Goal: Task Accomplishment & Management: Use online tool/utility

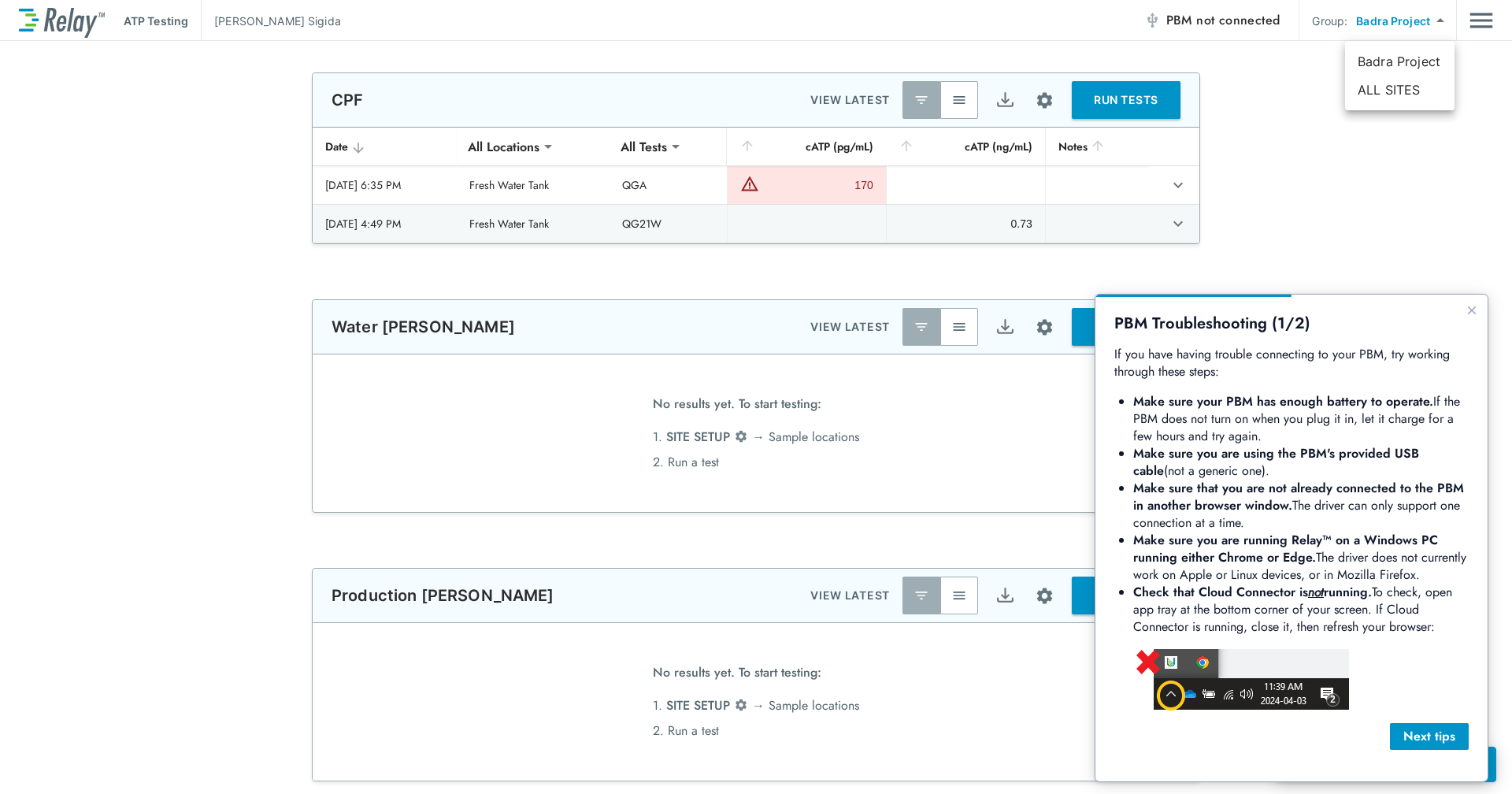
click at [1472, 300] on div "PBM Troubleshooting (1/2) If you have having trouble connecting to your PBM, tr…" at bounding box center [1292, 537] width 392 height 486
click at [1472, 308] on icon "Close guide" at bounding box center [1472, 310] width 12 height 12
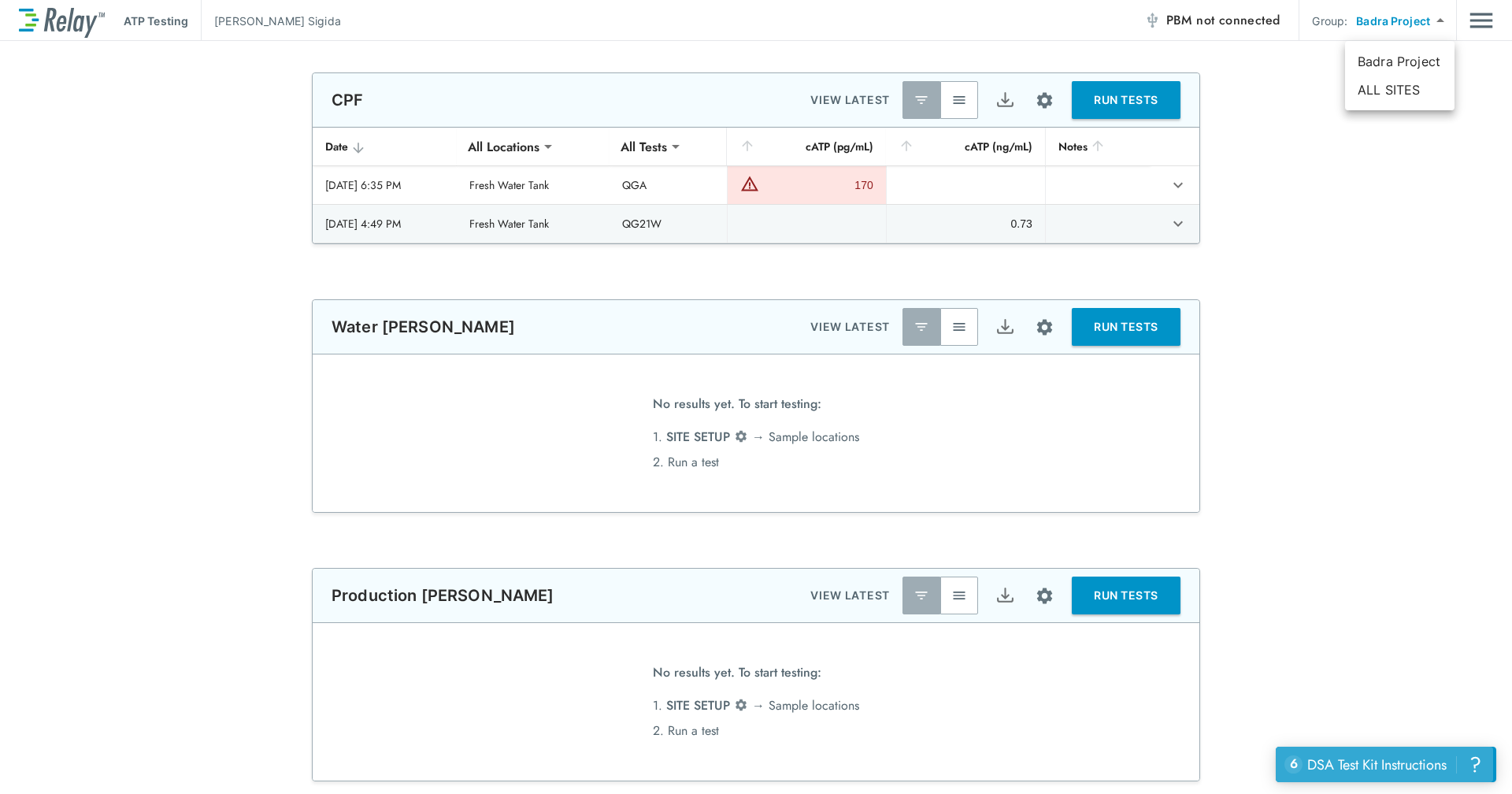
click at [1406, 759] on div "DSA Test Kit Instructions" at bounding box center [1377, 764] width 140 height 20
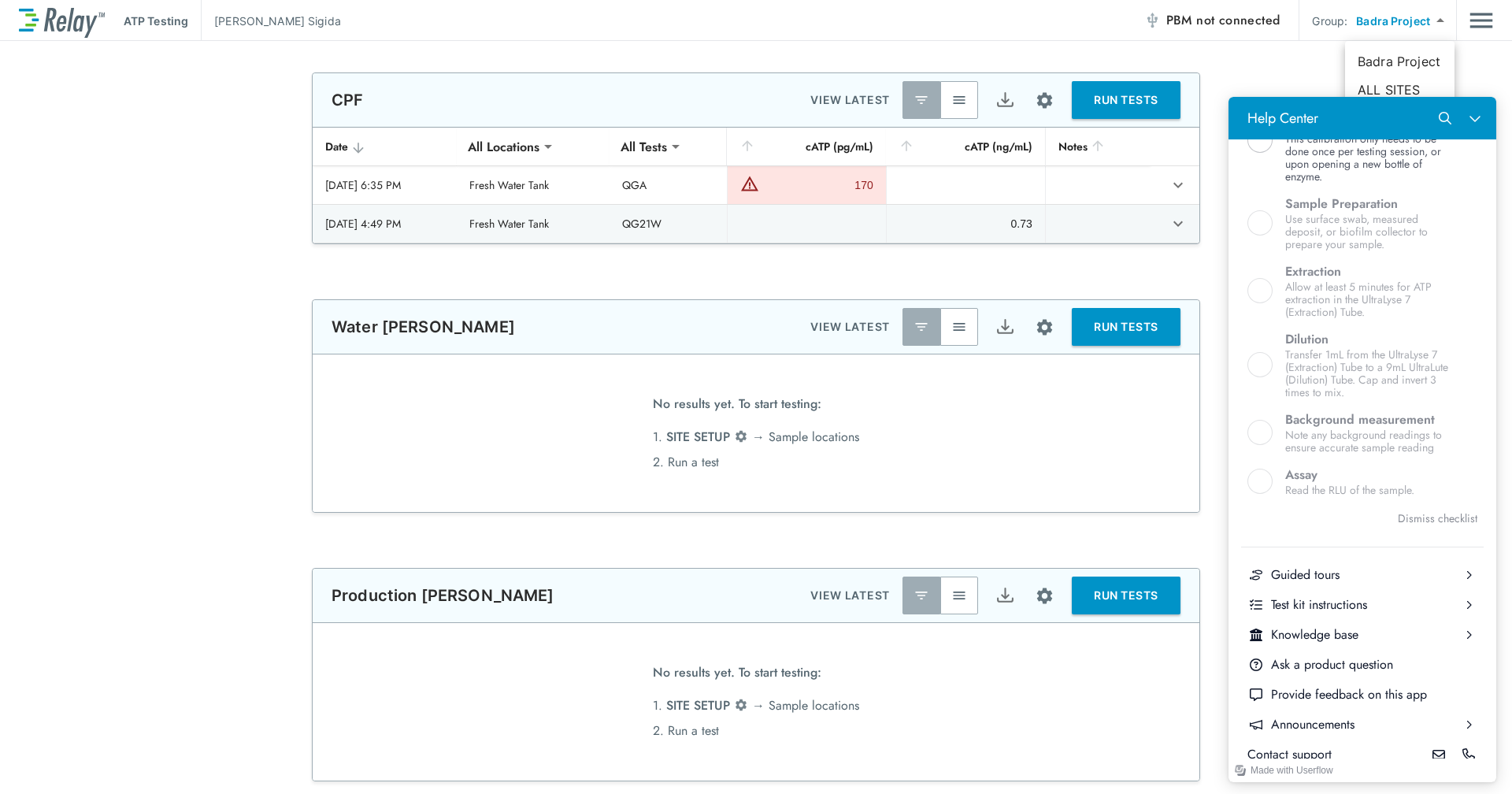
scroll to position [396, 0]
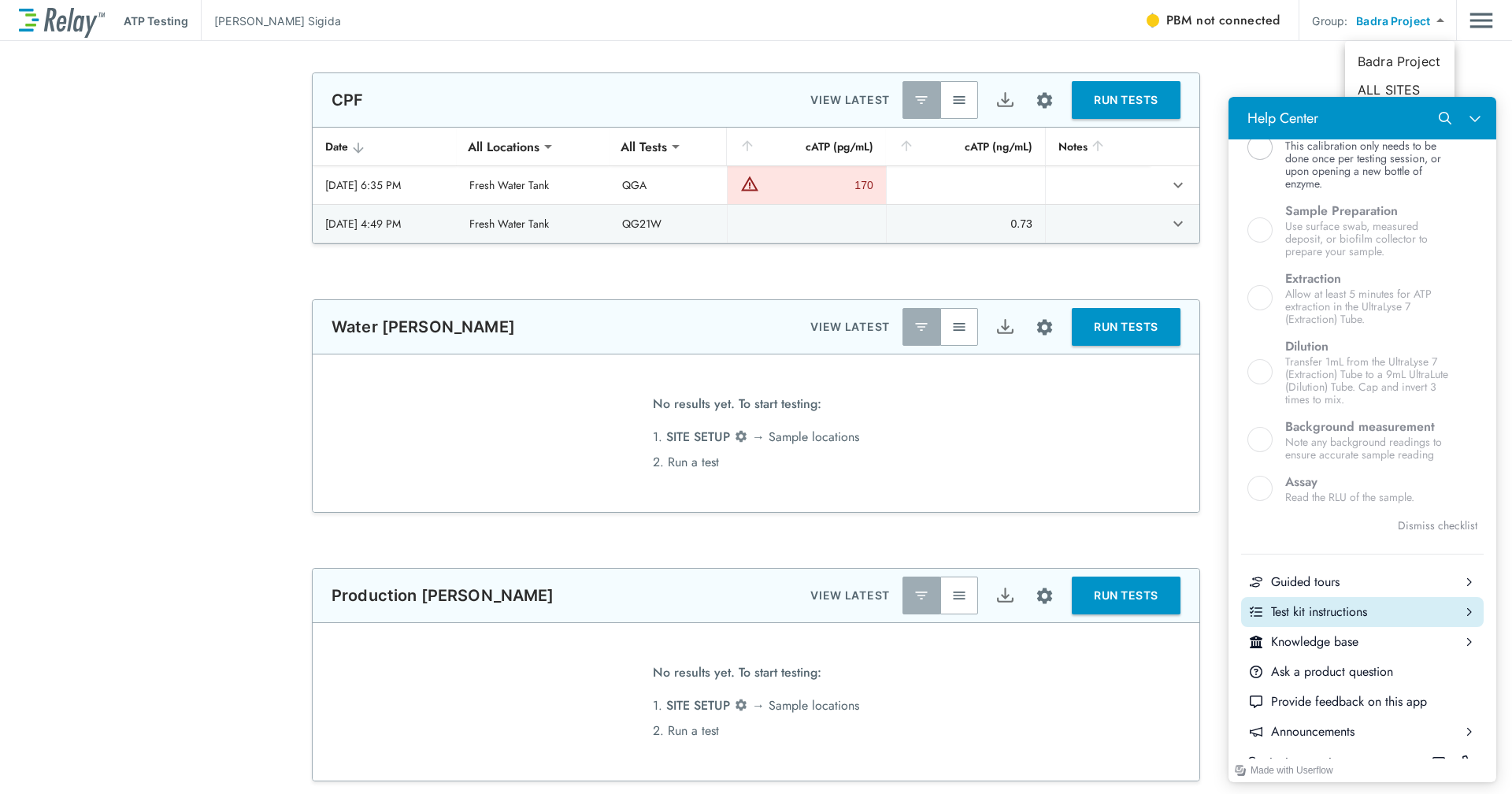
click at [1465, 616] on icon "Help Center" at bounding box center [1469, 611] width 10 height 10
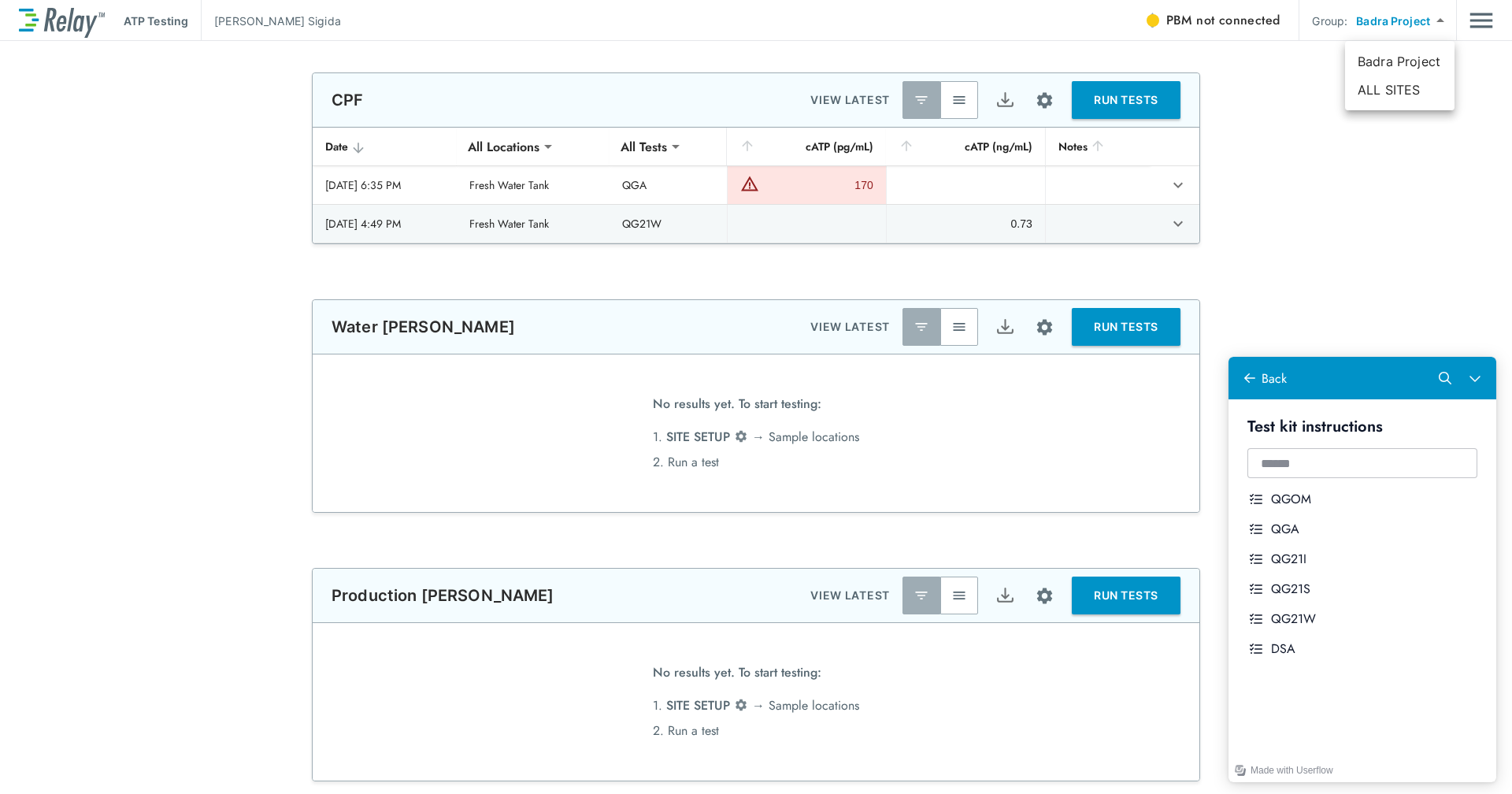
scroll to position [0, 0]
click at [1246, 371] on div "Help Center" at bounding box center [1250, 378] width 18 height 18
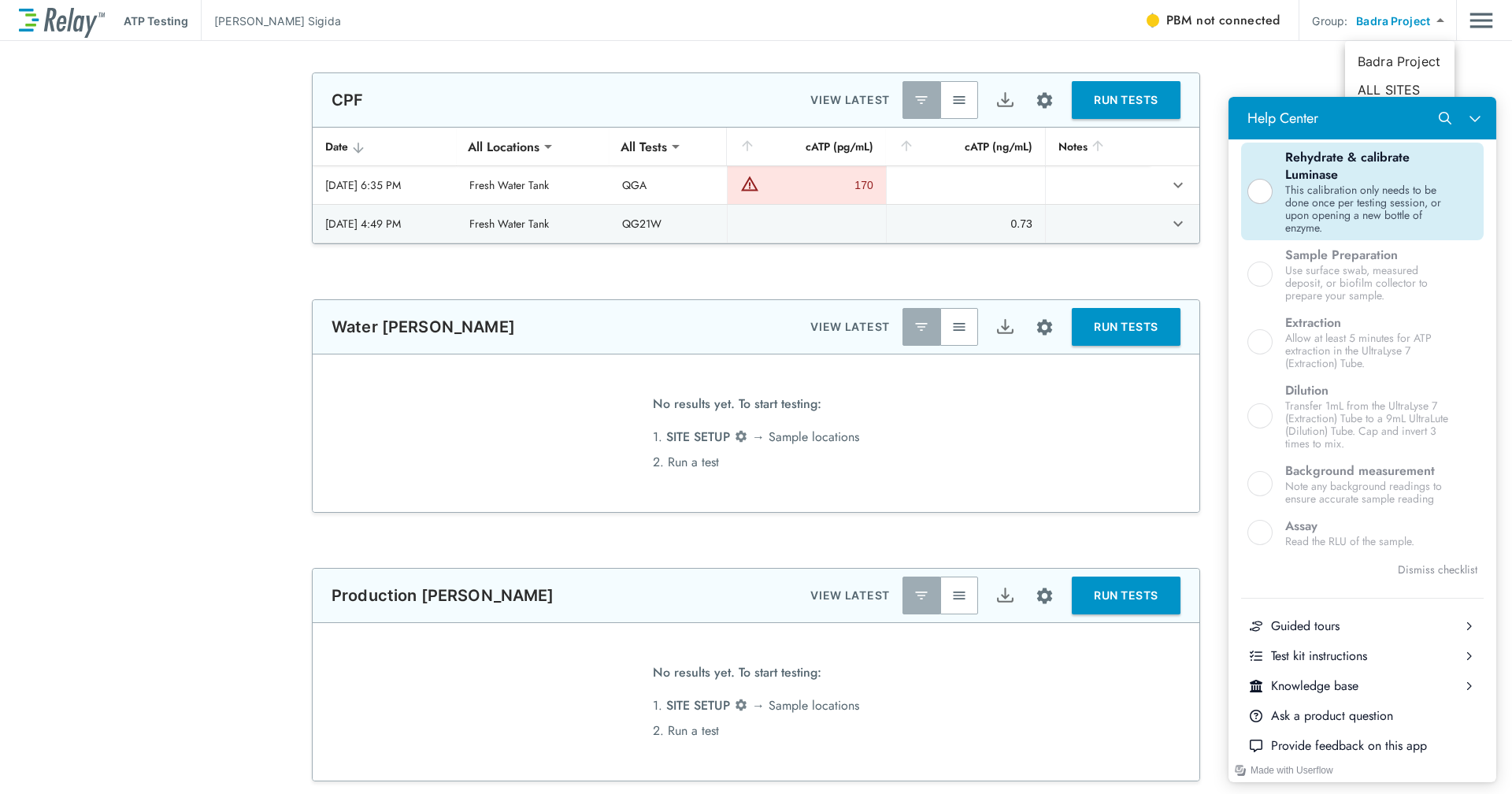
scroll to position [426, 0]
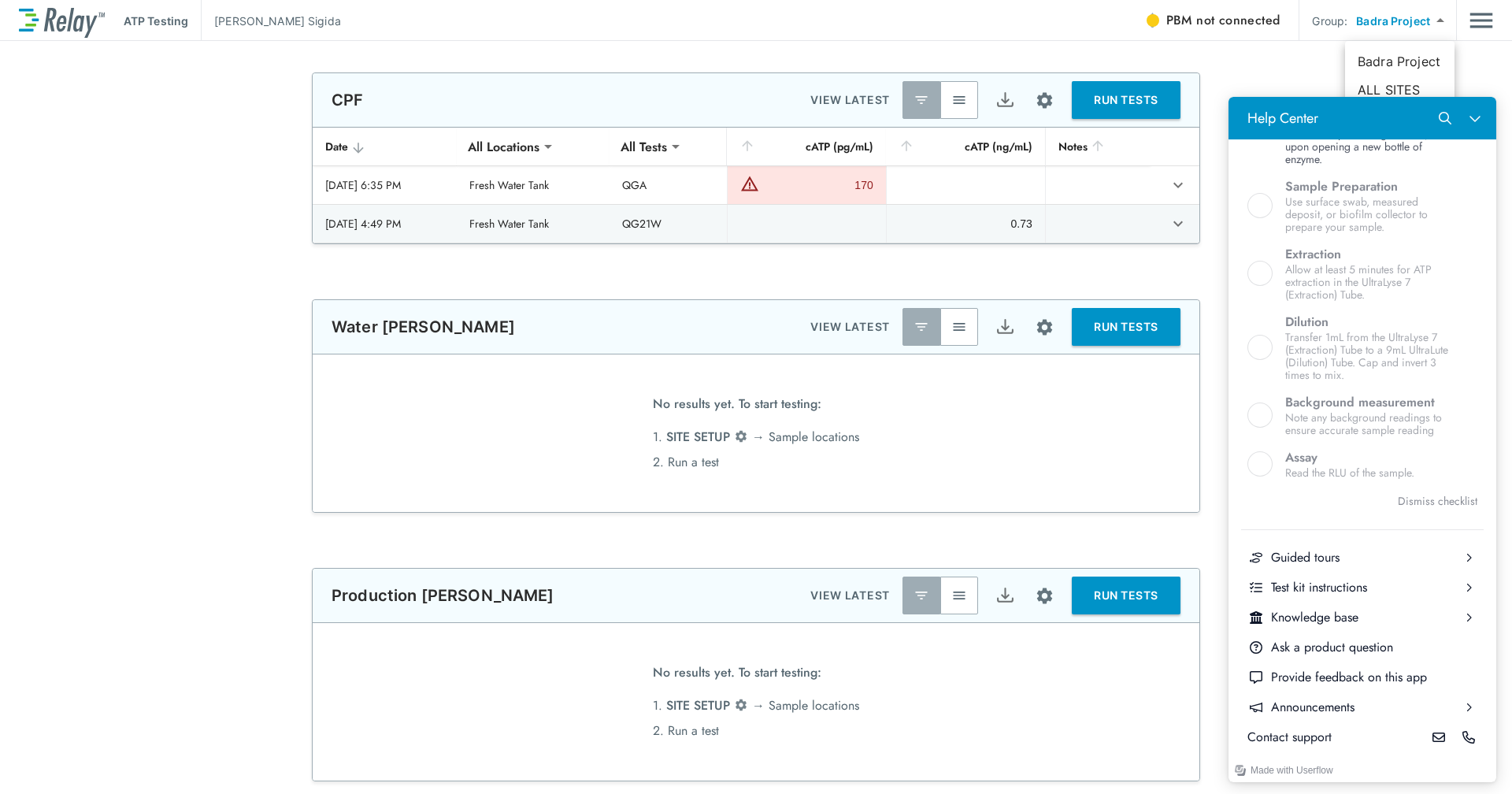
click at [1201, 13] on div at bounding box center [756, 397] width 1512 height 794
click at [1166, 19] on button "PBM not connected" at bounding box center [1212, 20] width 149 height 32
click at [1221, 11] on span "not connected" at bounding box center [1238, 20] width 84 height 18
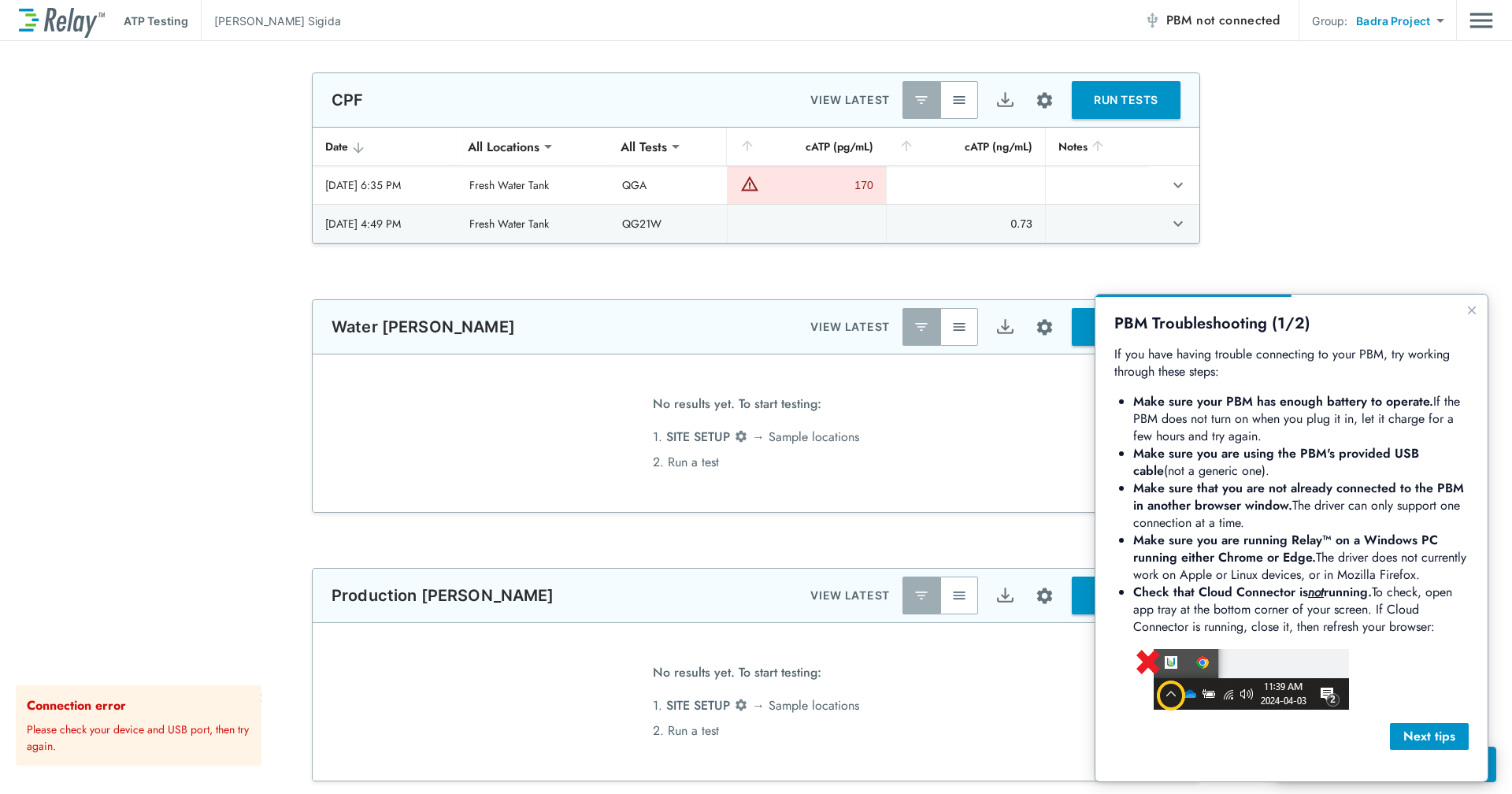
scroll to position [0, 0]
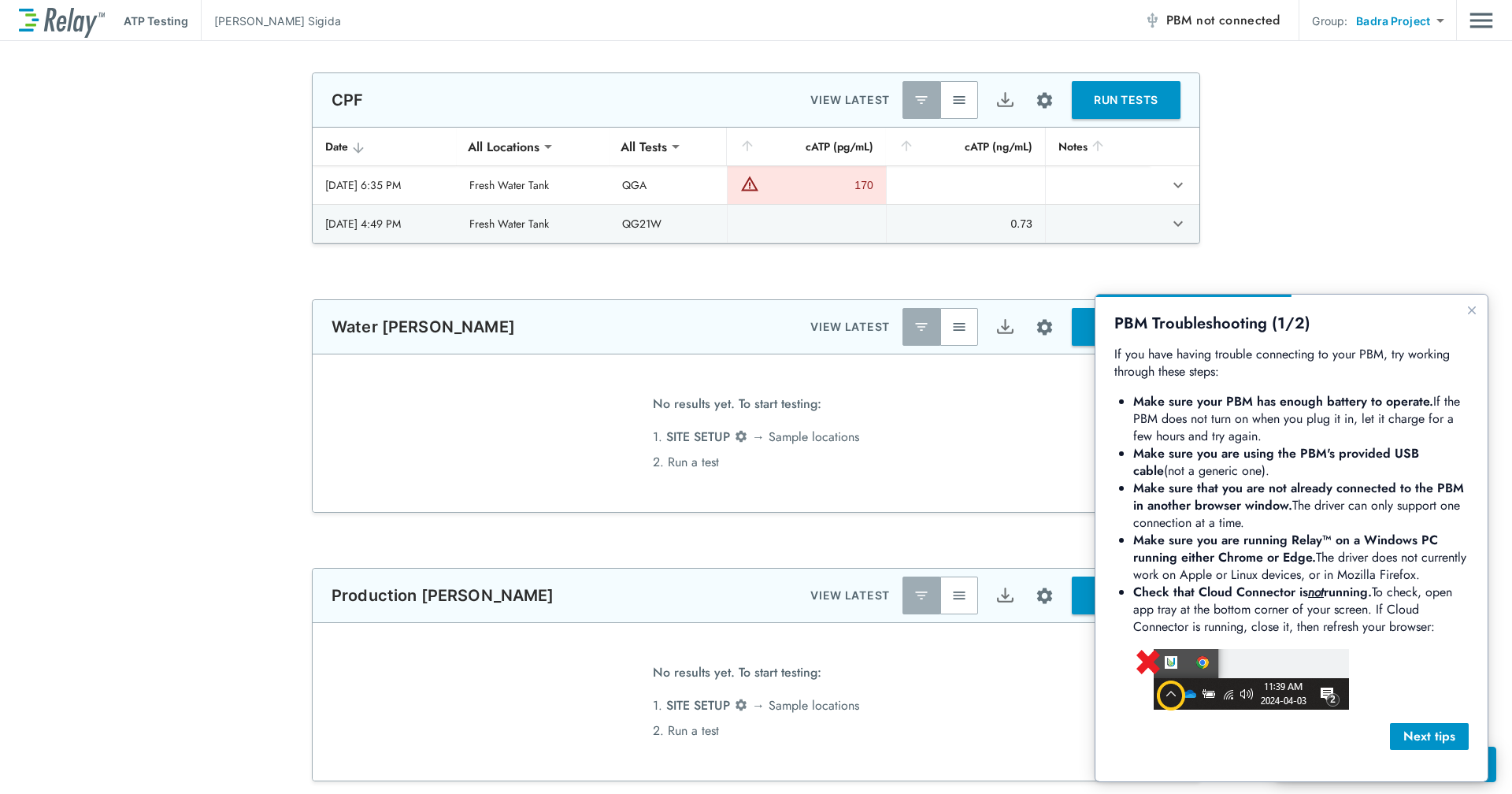
type input "**********"
click at [1410, 730] on div "Next tips" at bounding box center [1429, 736] width 54 height 18
